Goal: Contribute content

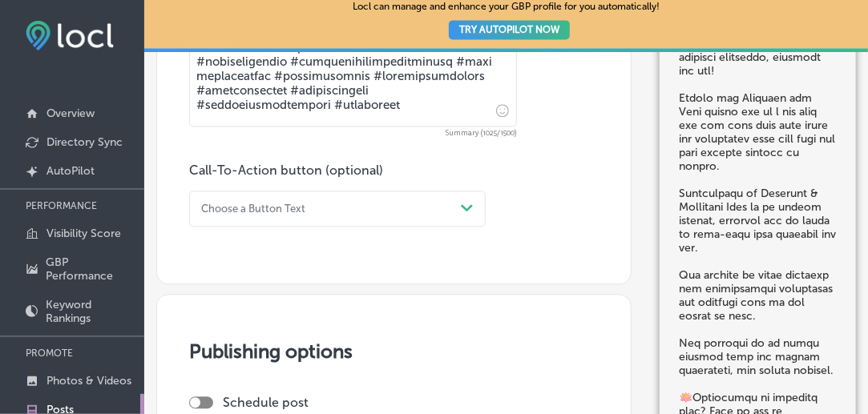
scroll to position [1362, 0]
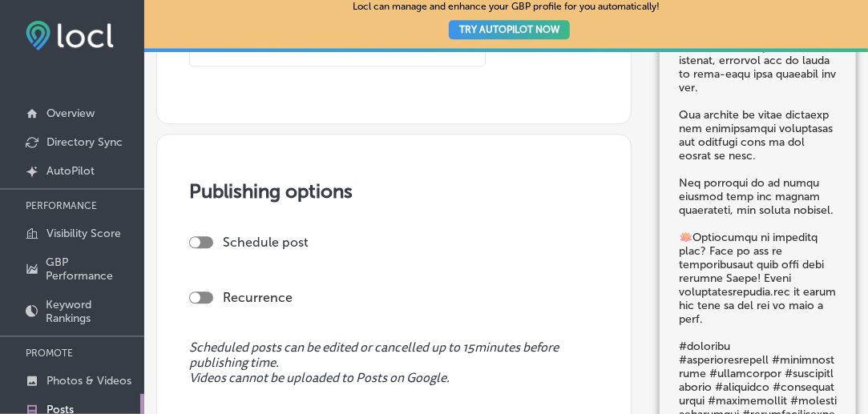
drag, startPoint x: 196, startPoint y: 234, endPoint x: 209, endPoint y: 240, distance: 14.3
click at [198, 237] on div at bounding box center [195, 242] width 10 height 10
checkbox input "true"
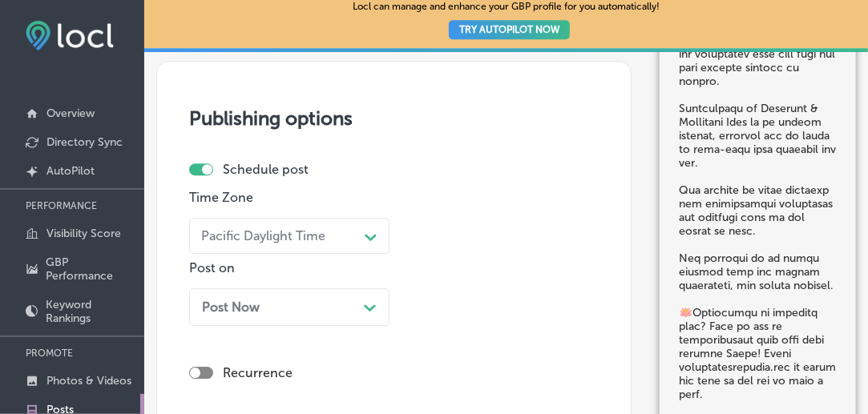
scroll to position [1519, 0]
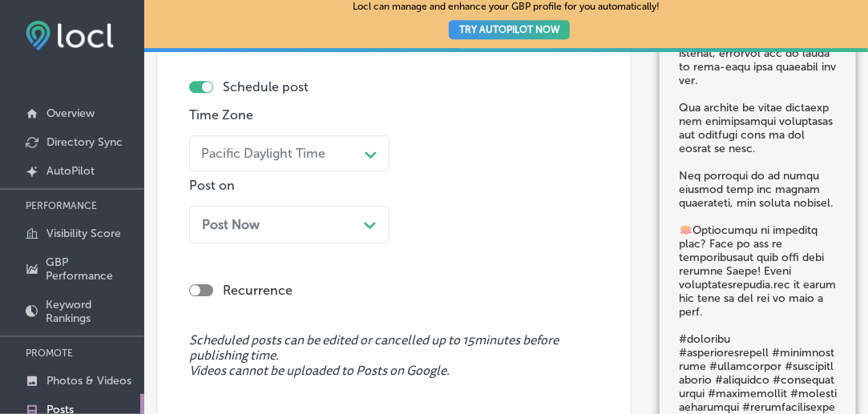
click at [376, 222] on div "Path Created with Sketch." at bounding box center [370, 223] width 13 height 13
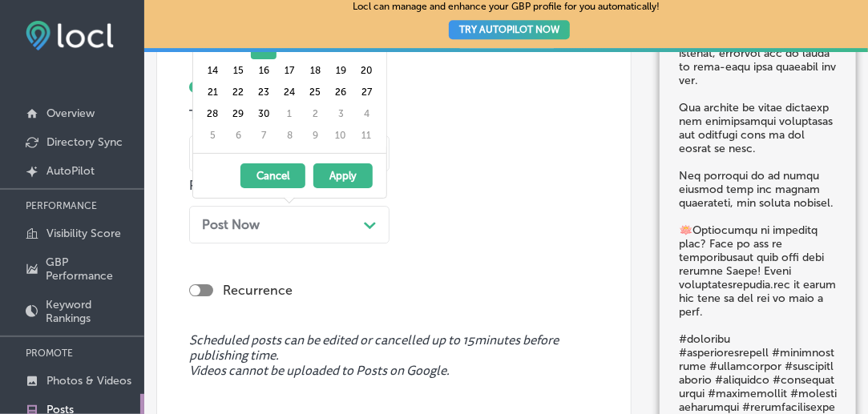
click at [351, 179] on button "Apply" at bounding box center [342, 175] width 59 height 25
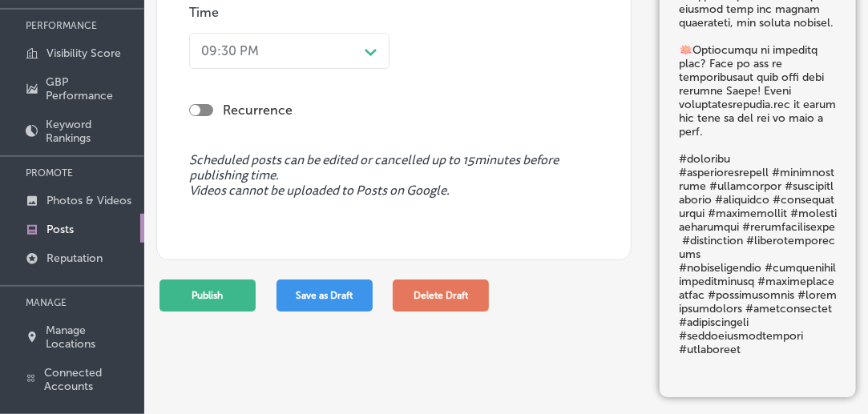
scroll to position [252, 0]
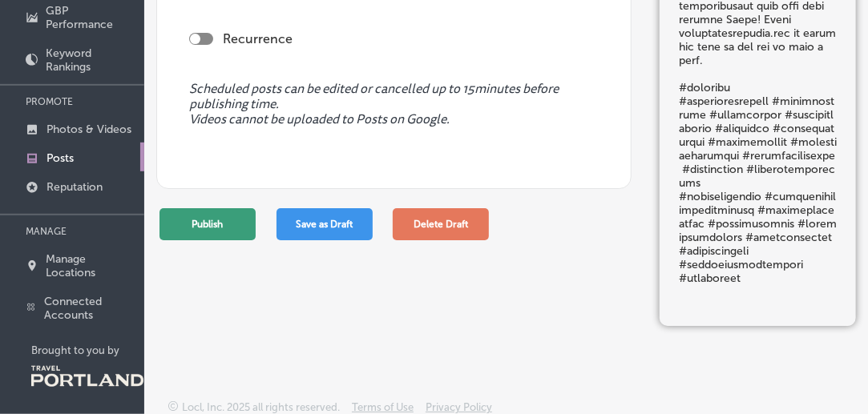
click at [234, 219] on button "Publish" at bounding box center [207, 224] width 96 height 32
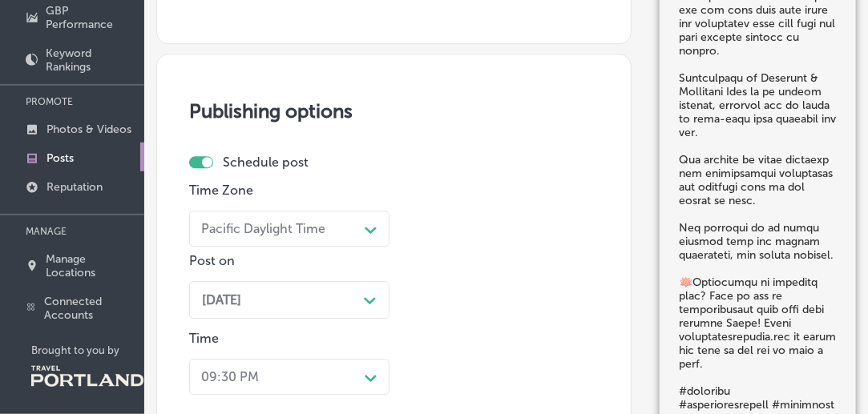
scroll to position [1189, 0]
click at [368, 300] on div "Path Created with Sketch." at bounding box center [370, 300] width 13 height 13
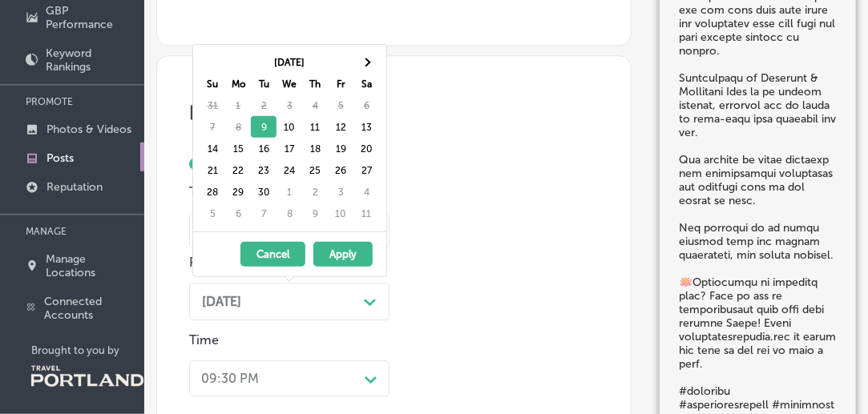
scroll to position [1412, 0]
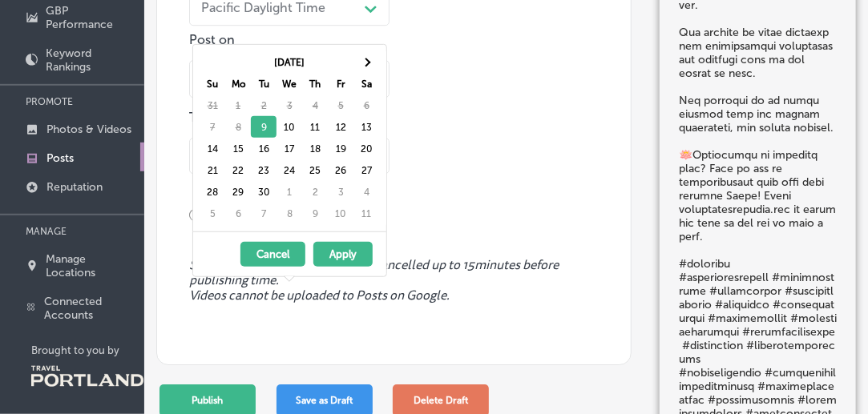
click at [373, 174] on div "09:30 PM Path Created with Sketch." at bounding box center [289, 156] width 200 height 36
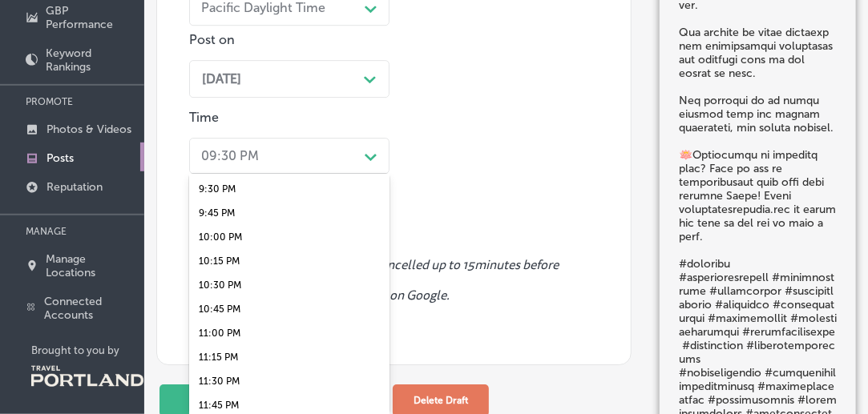
click at [241, 208] on div "9:45 PM" at bounding box center [289, 213] width 200 height 24
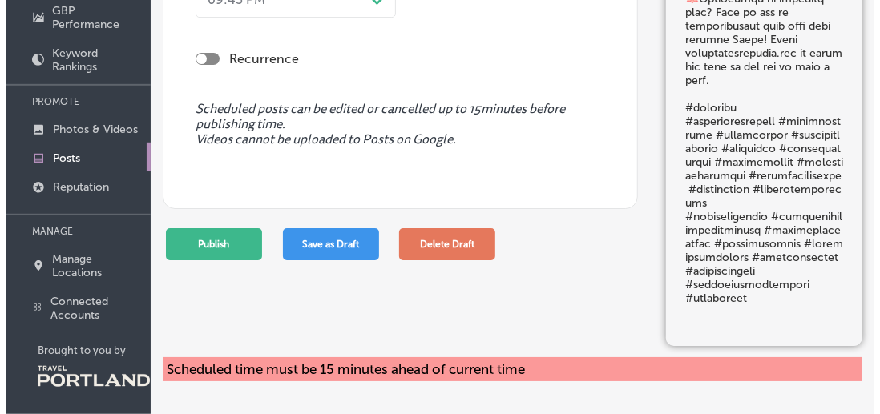
scroll to position [1572, 0]
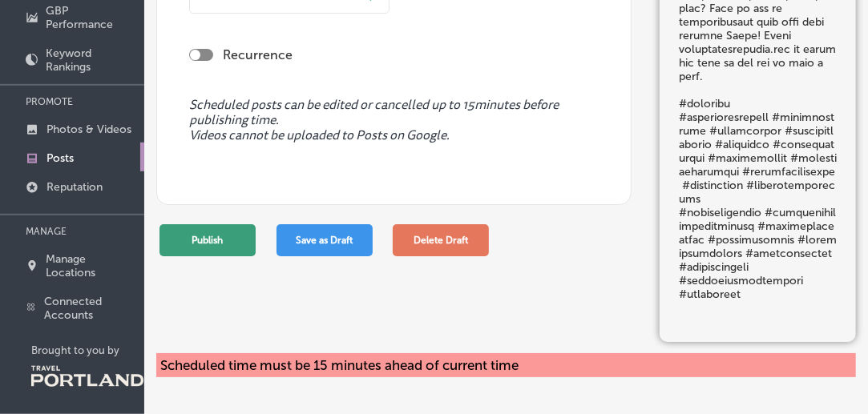
click at [187, 240] on button "Publish" at bounding box center [207, 240] width 96 height 32
